Goal: Task Accomplishment & Management: Manage account settings

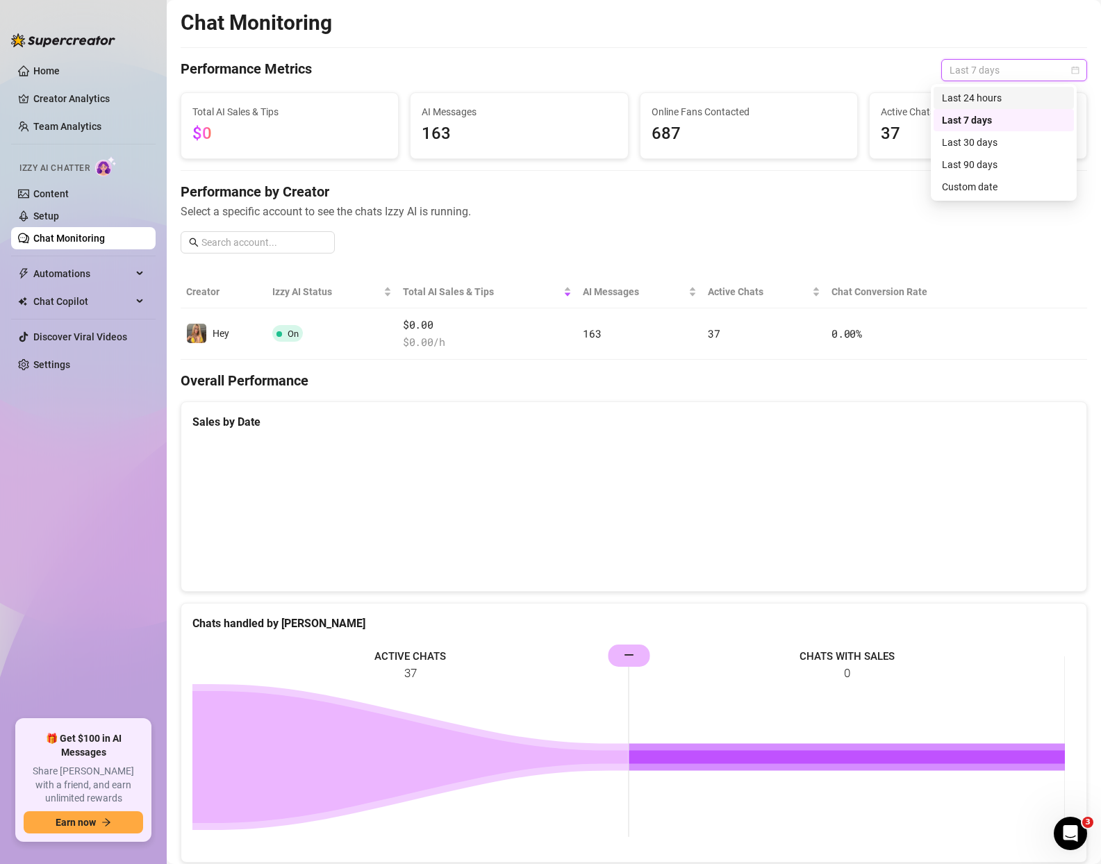
click at [987, 96] on div "Last 24 hours" at bounding box center [1004, 97] width 124 height 15
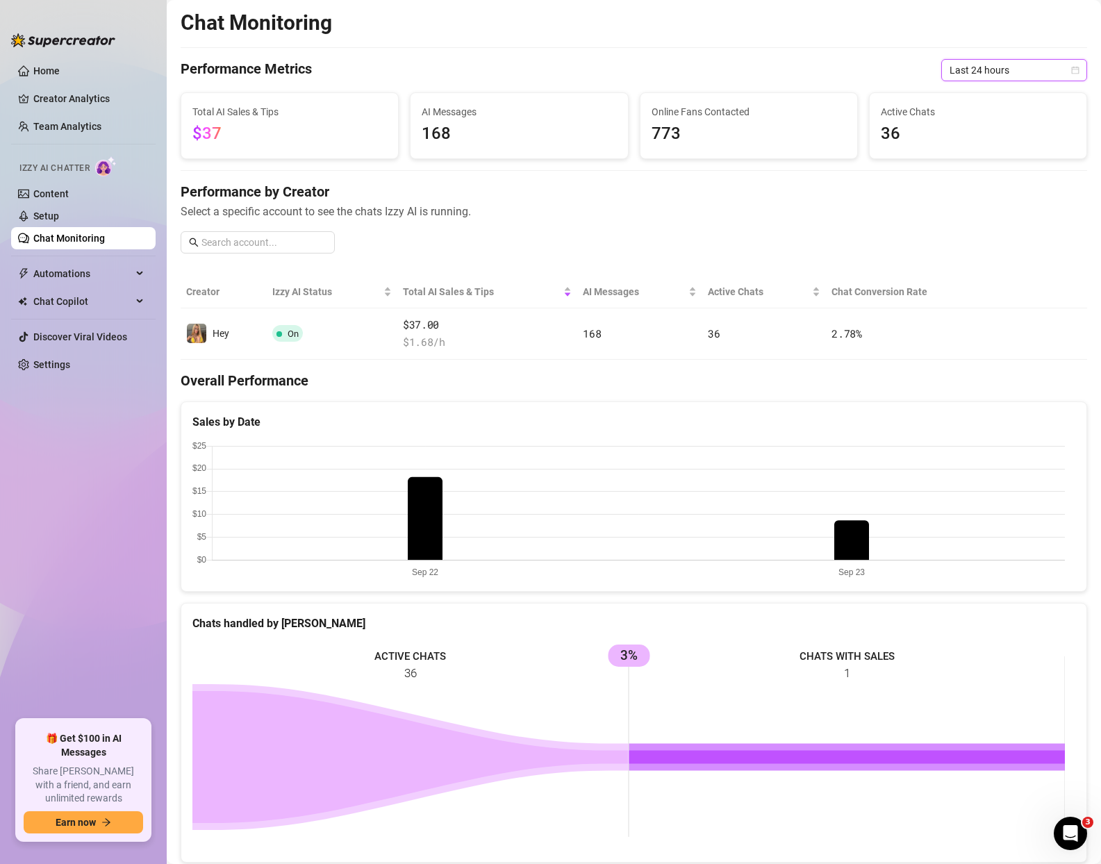
click at [976, 72] on span "Last 24 hours" at bounding box center [1013, 70] width 129 height 21
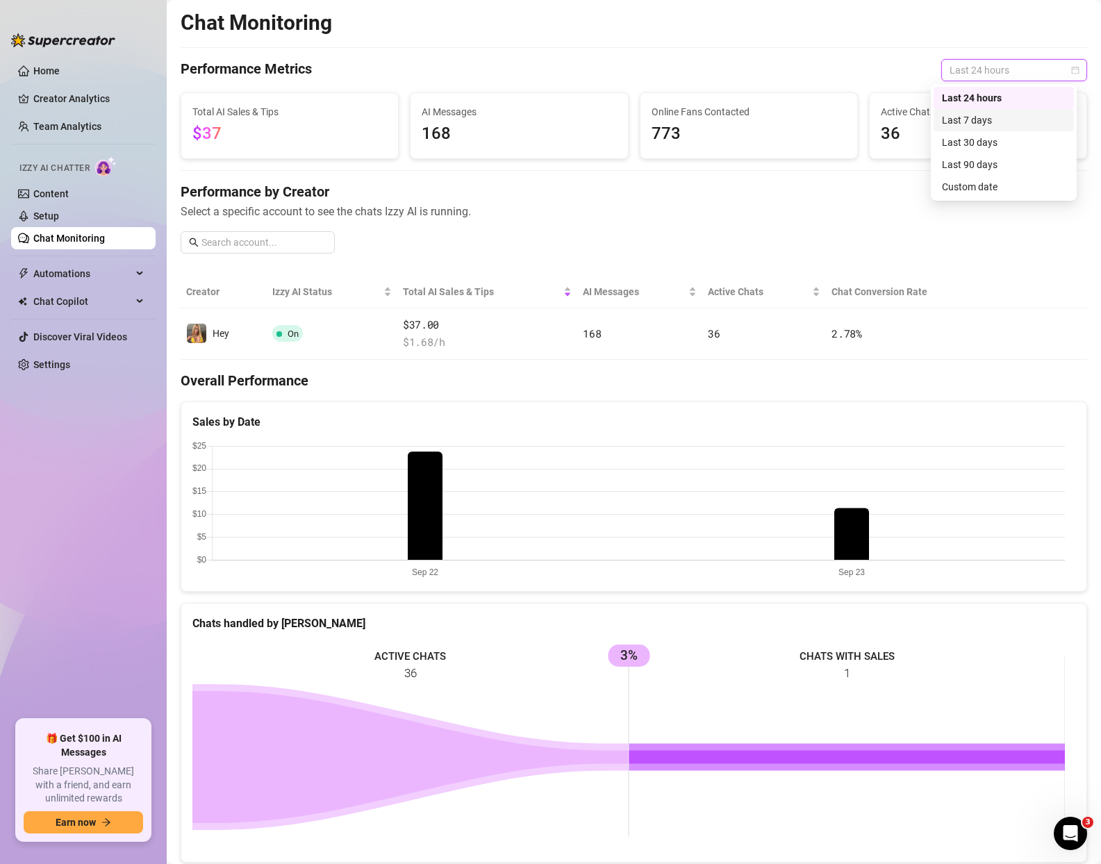
click at [988, 117] on div "Last 7 days" at bounding box center [1004, 120] width 124 height 15
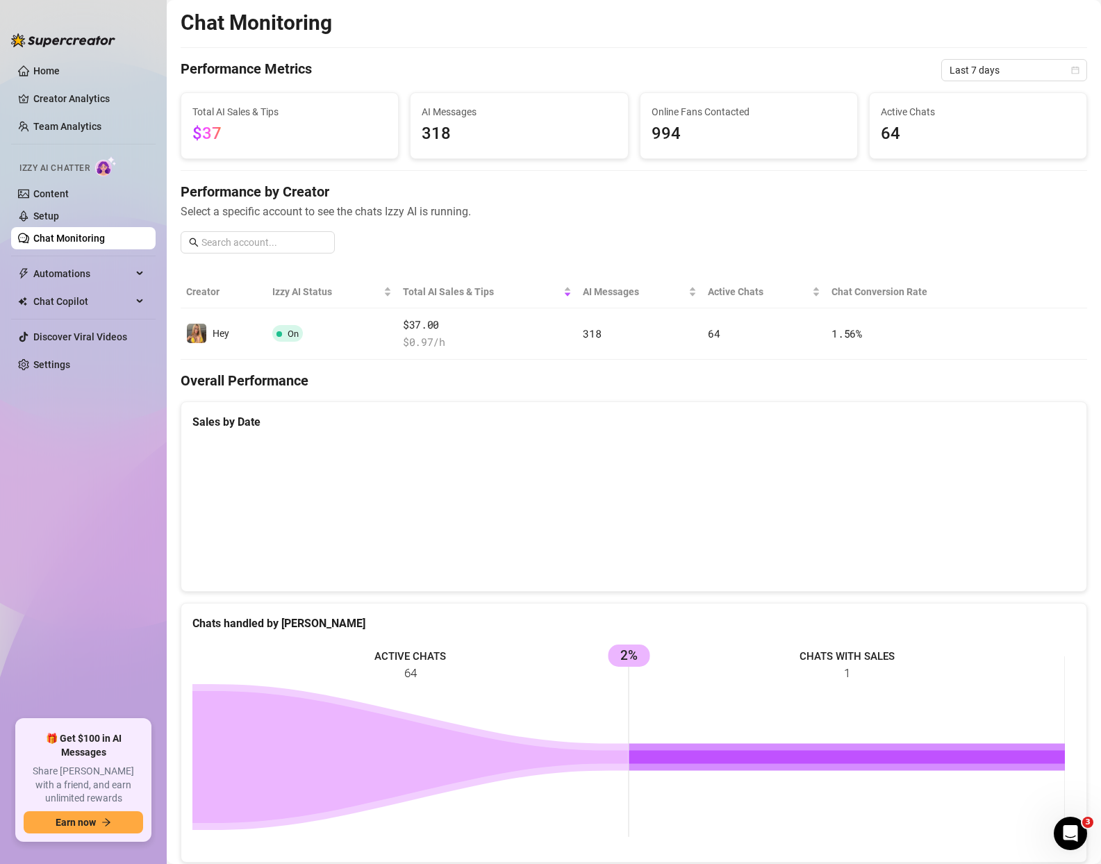
scroll to position [326, 0]
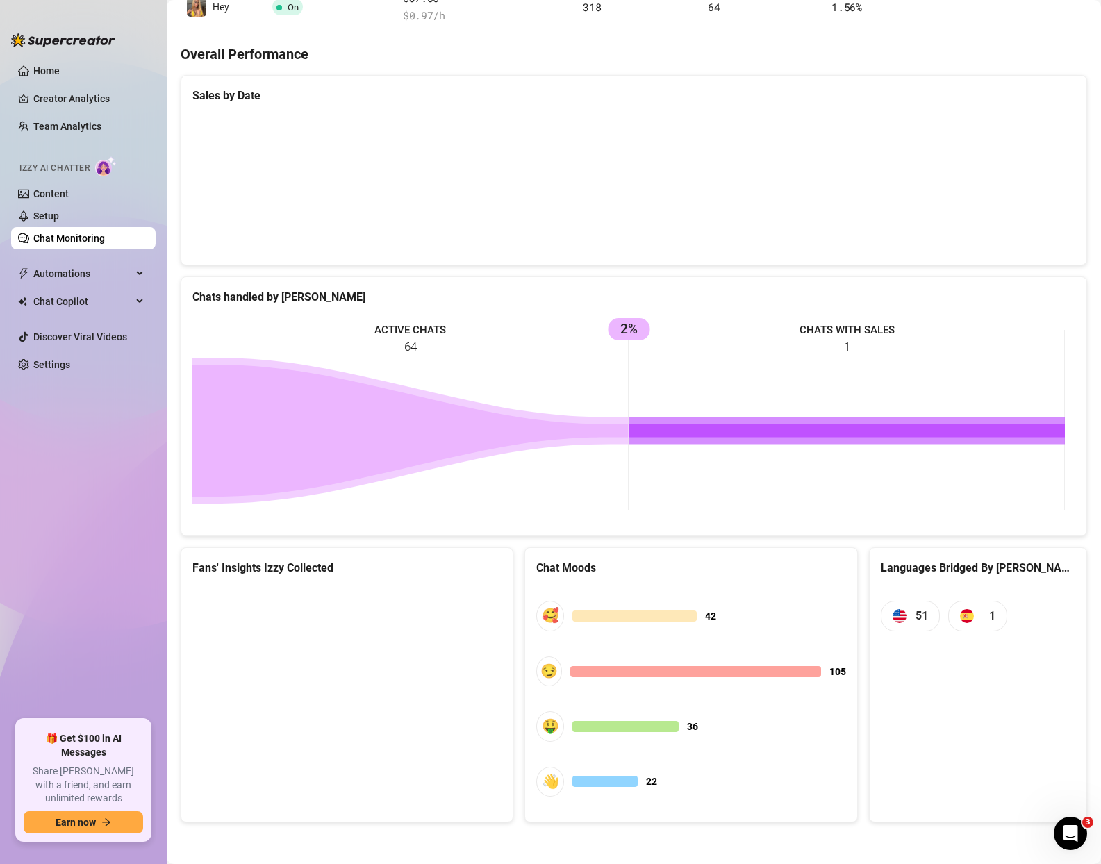
drag, startPoint x: 637, startPoint y: 804, endPoint x: 611, endPoint y: 779, distance: 35.9
click at [637, 804] on div "🥰 42 😏 105 🤑 36 👋 22" at bounding box center [690, 699] width 309 height 224
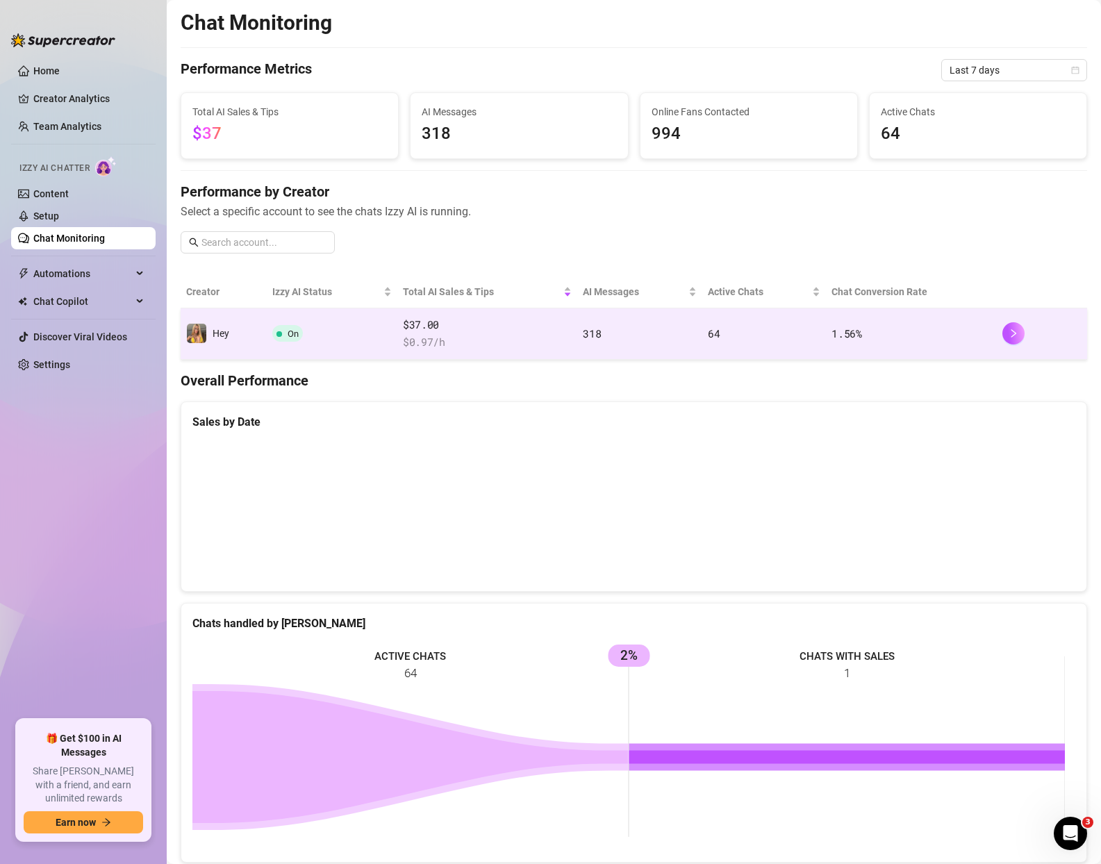
click at [469, 337] on span "$ 0.97 /h" at bounding box center [487, 342] width 169 height 17
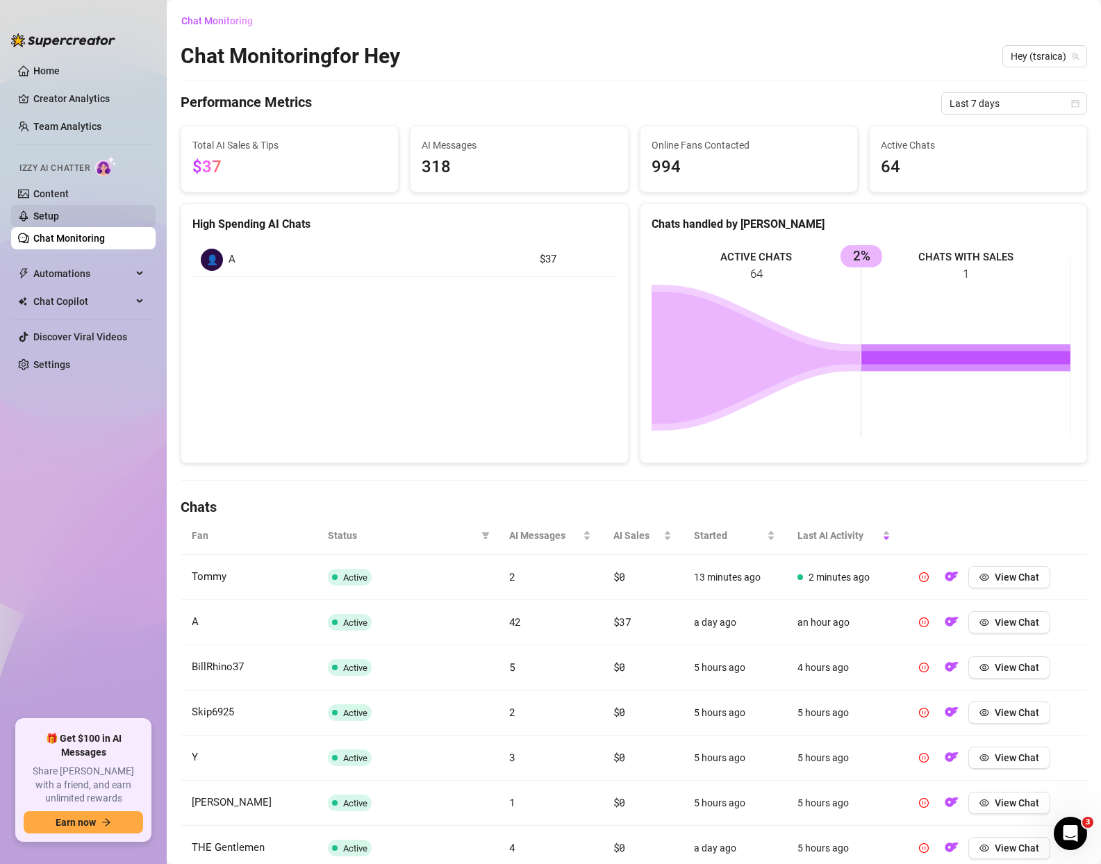
click at [56, 210] on link "Setup" at bounding box center [46, 215] width 26 height 11
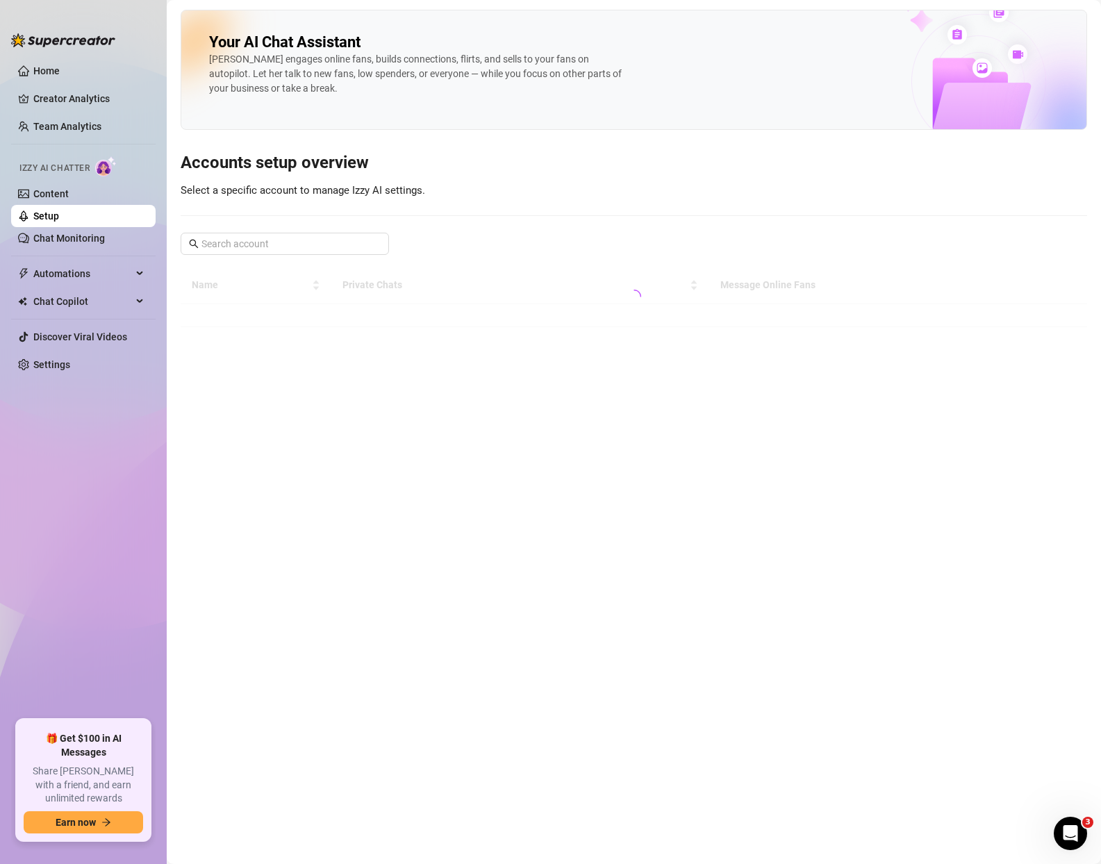
click at [49, 215] on link "Setup" at bounding box center [46, 215] width 26 height 11
click at [474, 252] on div "Your AI Chat Assistant [PERSON_NAME] engages online fans, builds connections, f…" at bounding box center [634, 193] width 906 height 366
